Goal: Find specific page/section: Find specific page/section

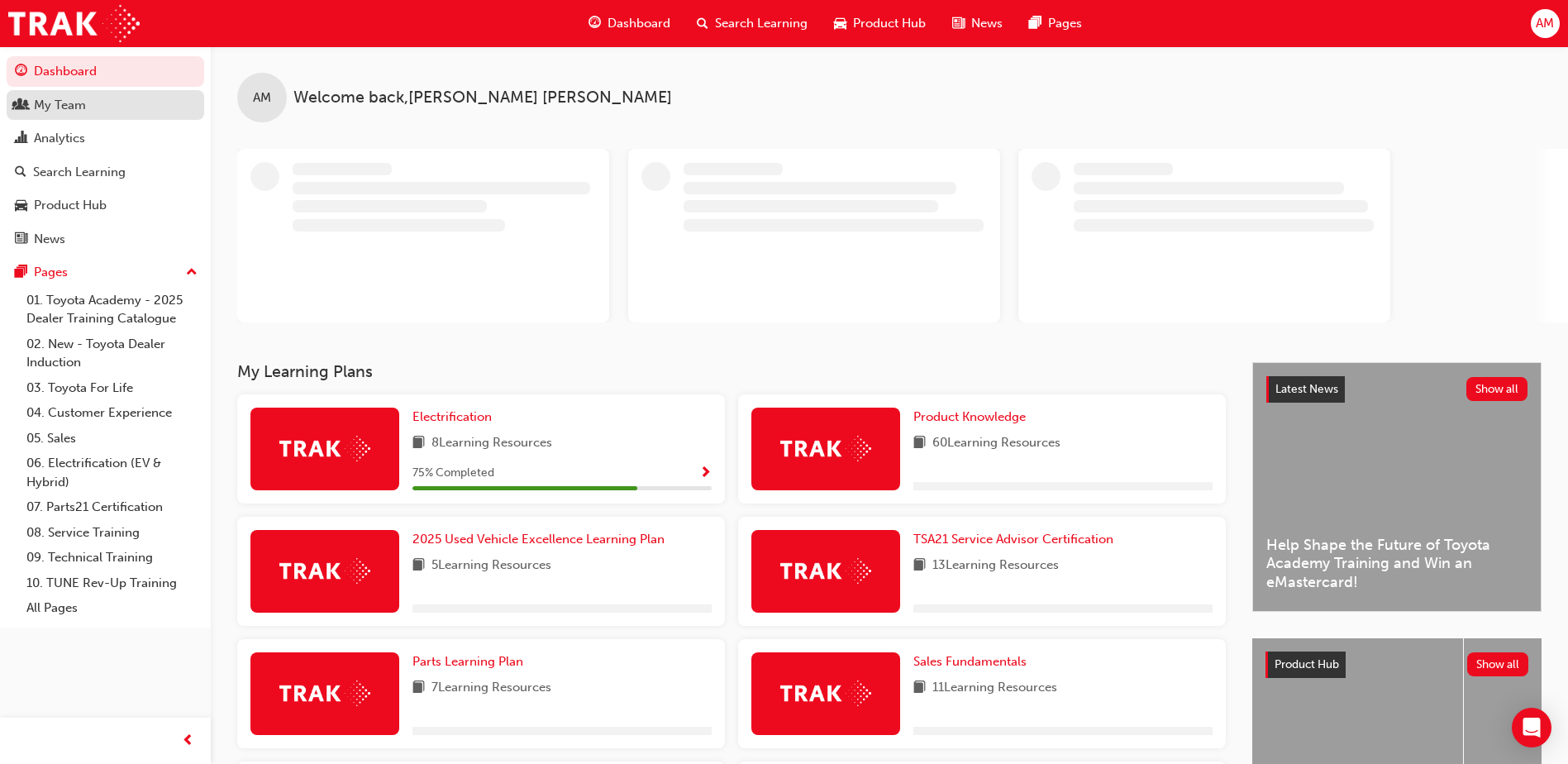
click at [65, 110] on div "My Team" at bounding box center [60, 105] width 52 height 19
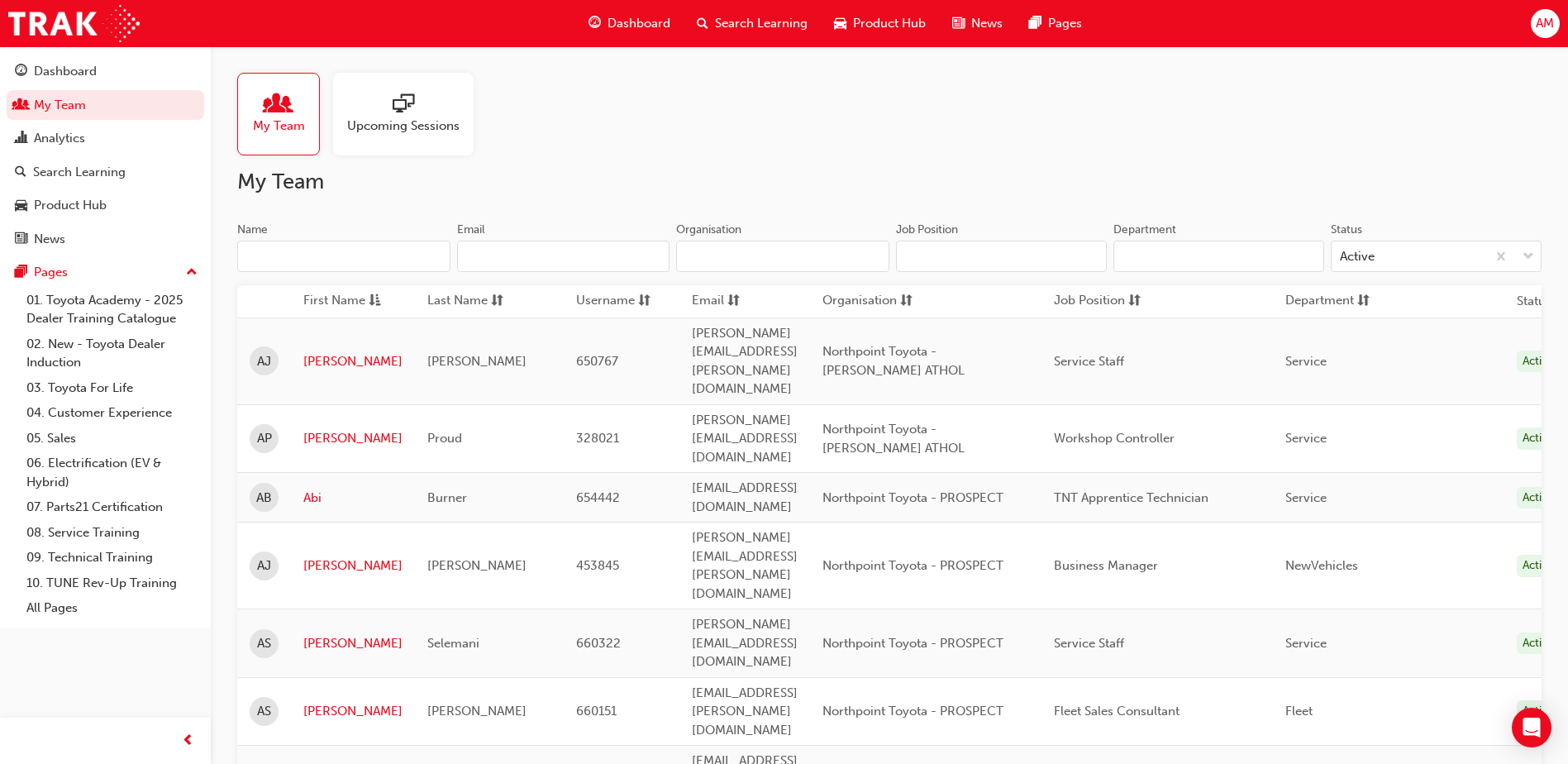
click at [355, 261] on input "Name" at bounding box center [344, 256] width 213 height 32
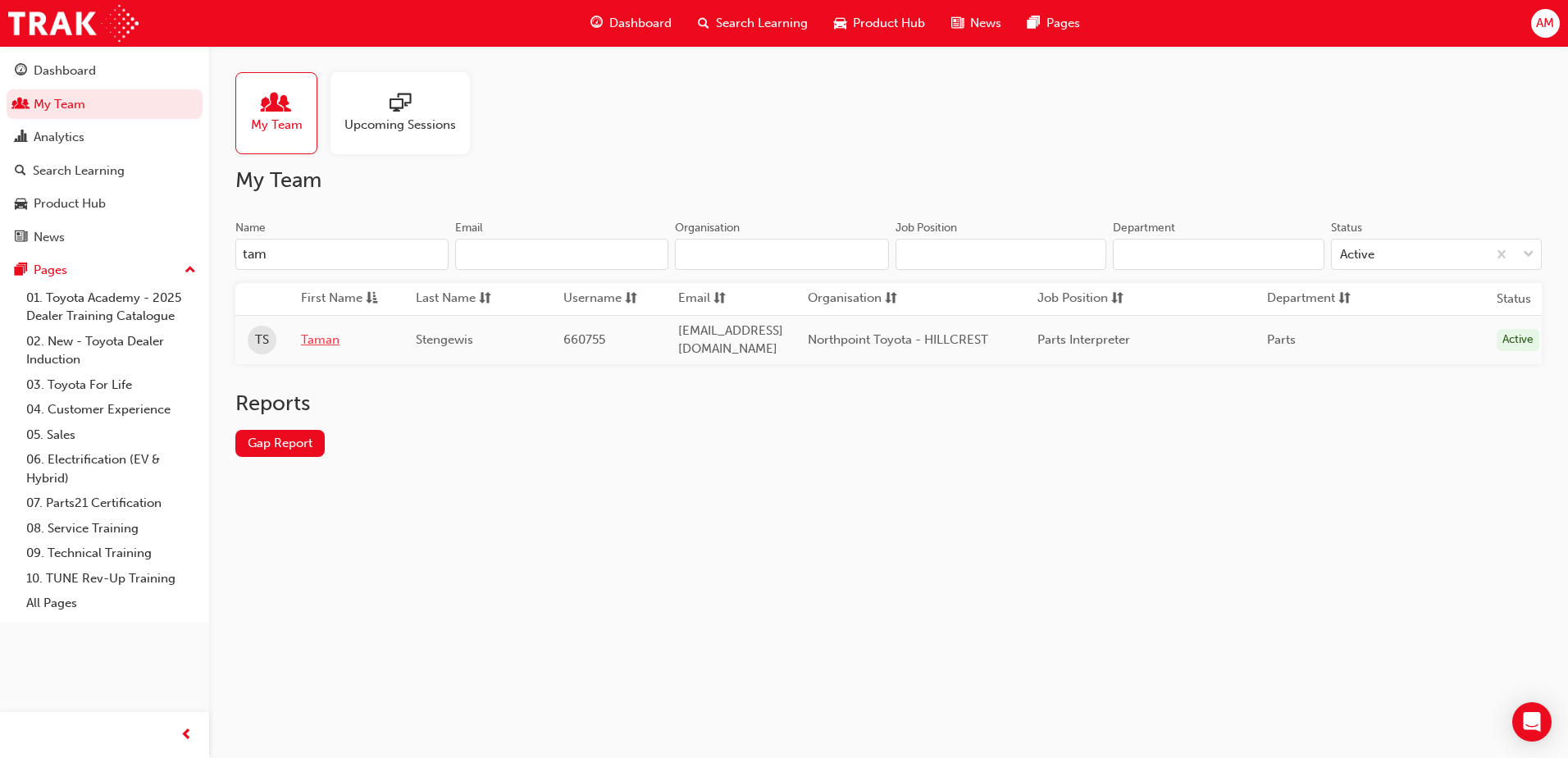
type input "tam"
click at [327, 337] on link "Taman" at bounding box center [346, 339] width 90 height 19
